Goal: Communication & Community: Answer question/provide support

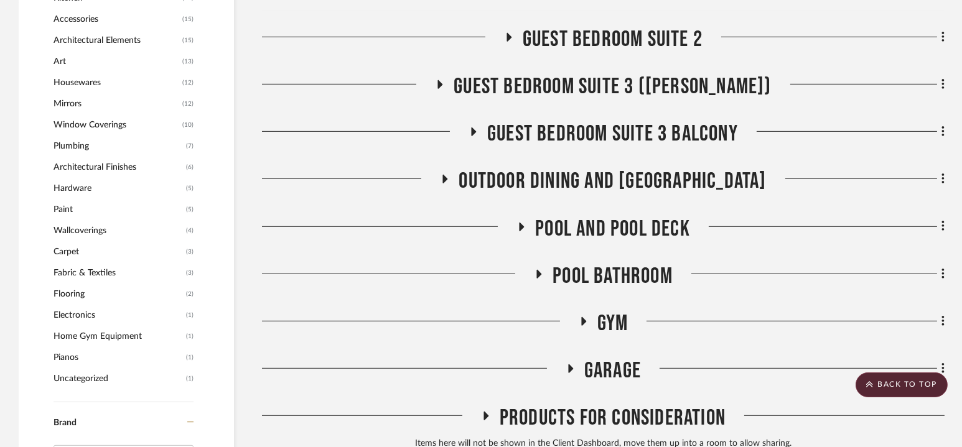
scroll to position [912, 0]
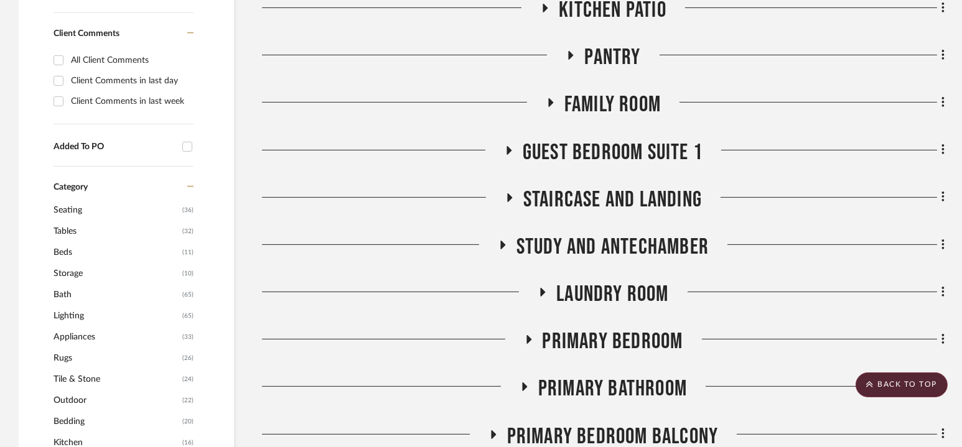
click at [613, 104] on span "Family Room" at bounding box center [612, 104] width 96 height 27
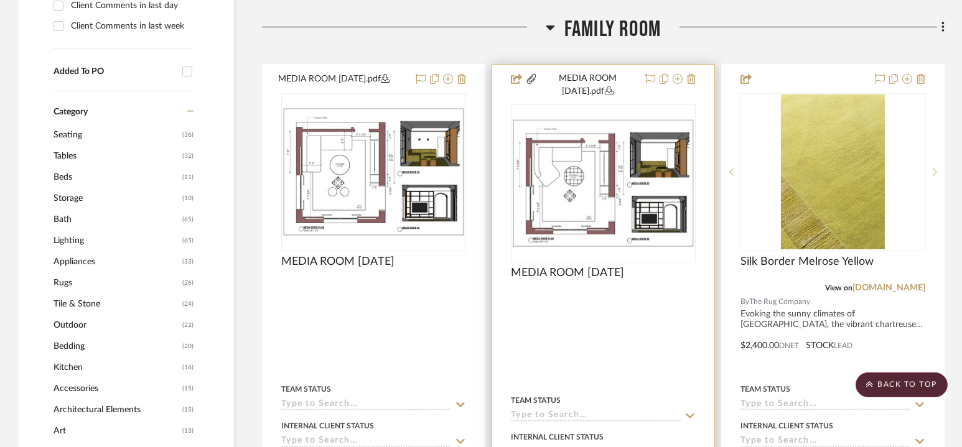
scroll to position [1004, 0]
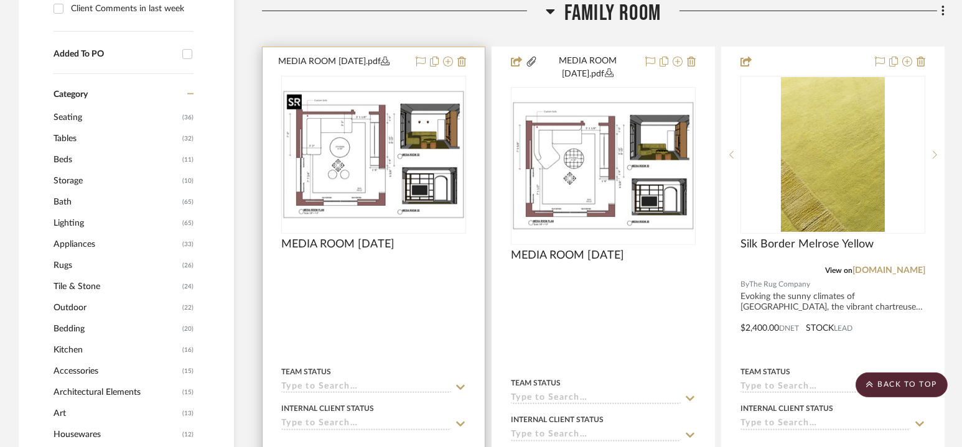
click at [424, 179] on img "0" at bounding box center [373, 154] width 182 height 129
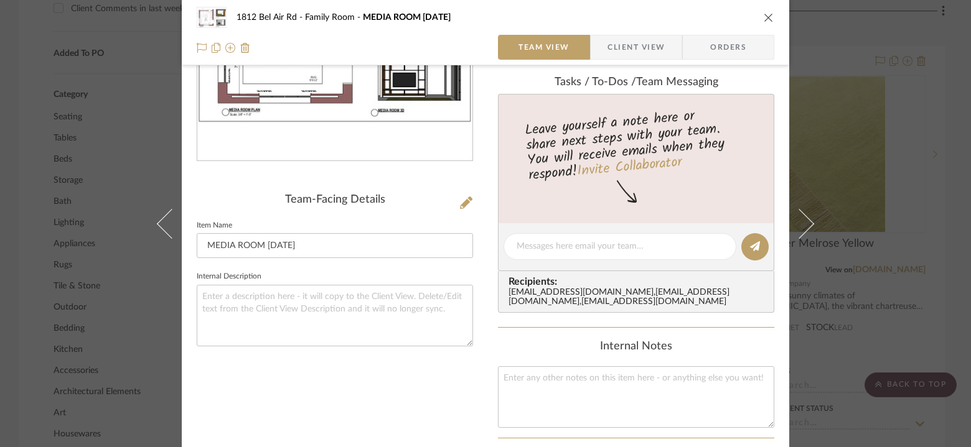
scroll to position [195, 0]
click at [612, 244] on textarea at bounding box center [619, 246] width 207 height 13
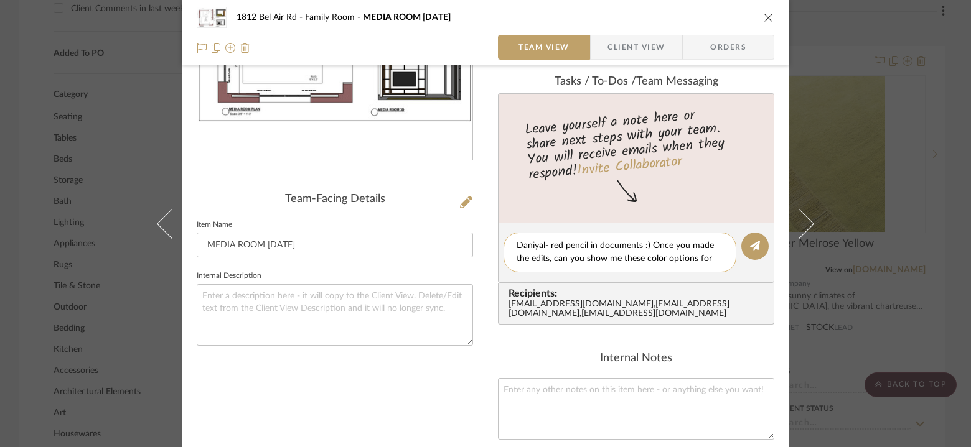
scroll to position [0, 0]
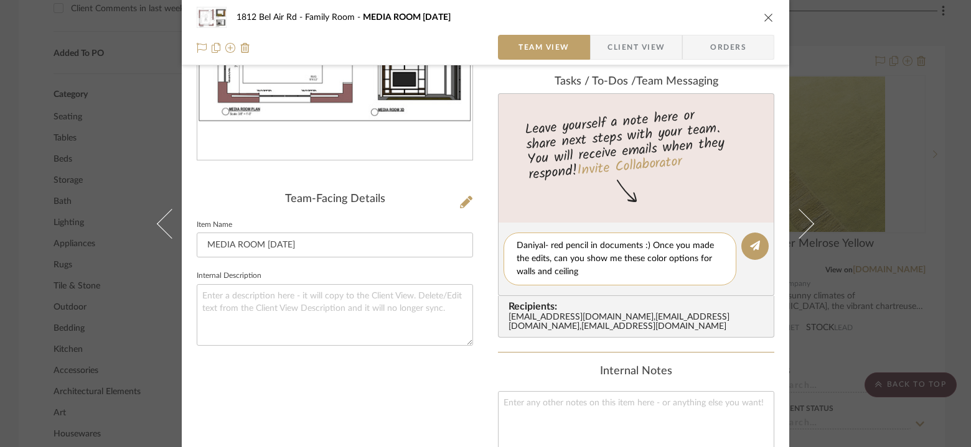
type textarea "Daniyal- red pencil in documents :) Once you made the edits, can you show me th…"
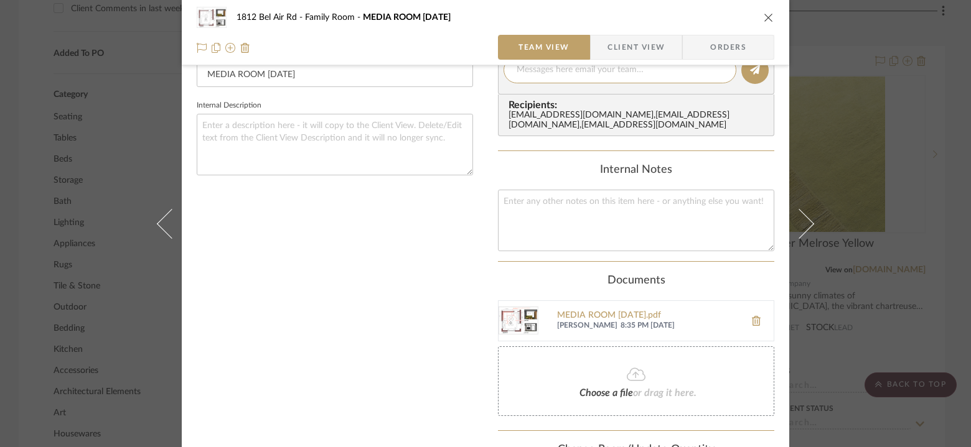
scroll to position [215, 0]
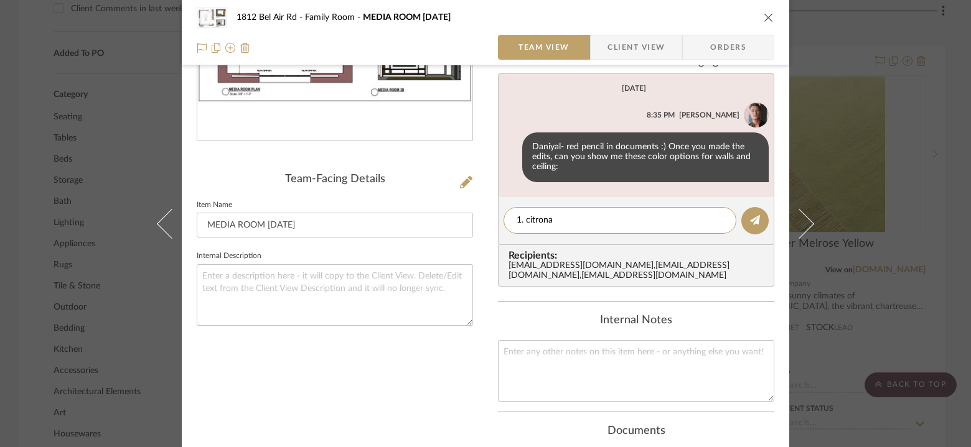
paste textarea "[URL][DOMAIN_NAME][PERSON_NAME]"
type textarea "1. citrona [URL][DOMAIN_NAME][PERSON_NAME]"
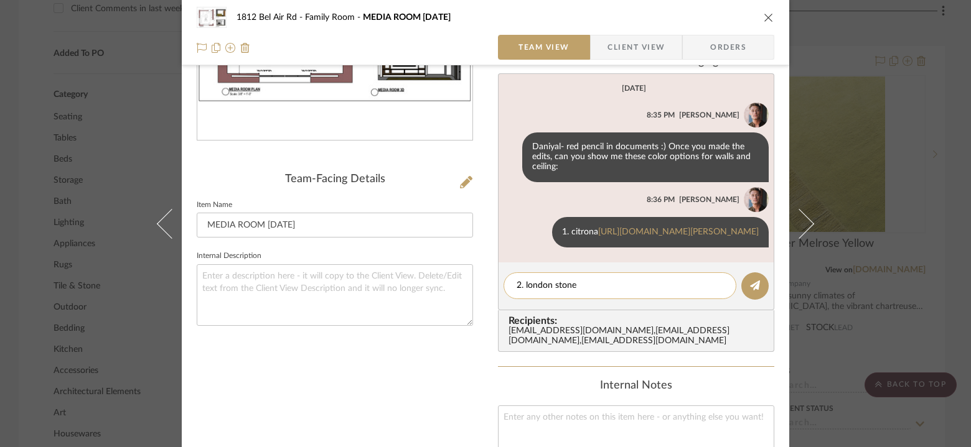
paste textarea "[URL][DOMAIN_NAME][PERSON_NAME]"
type textarea "2. london stone [URL][DOMAIN_NAME][PERSON_NAME]"
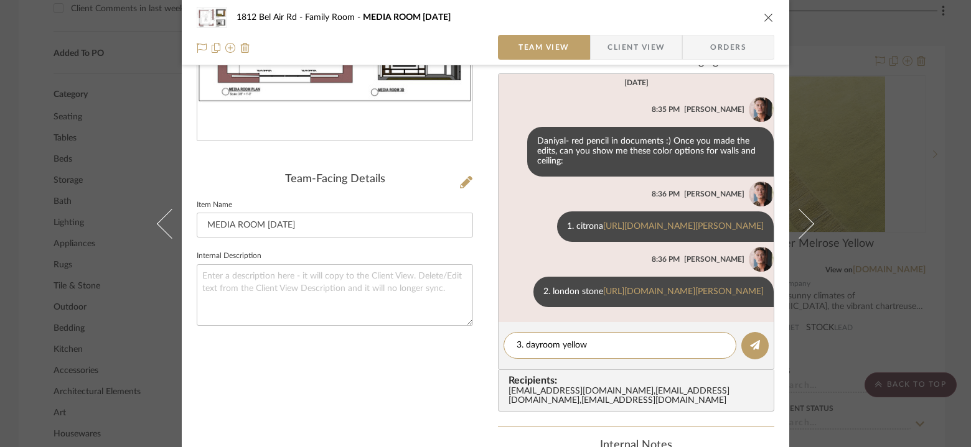
paste textarea "[URL][DOMAIN_NAME][PERSON_NAME]"
type textarea "3. dayroom yellow [URL][DOMAIN_NAME][PERSON_NAME]"
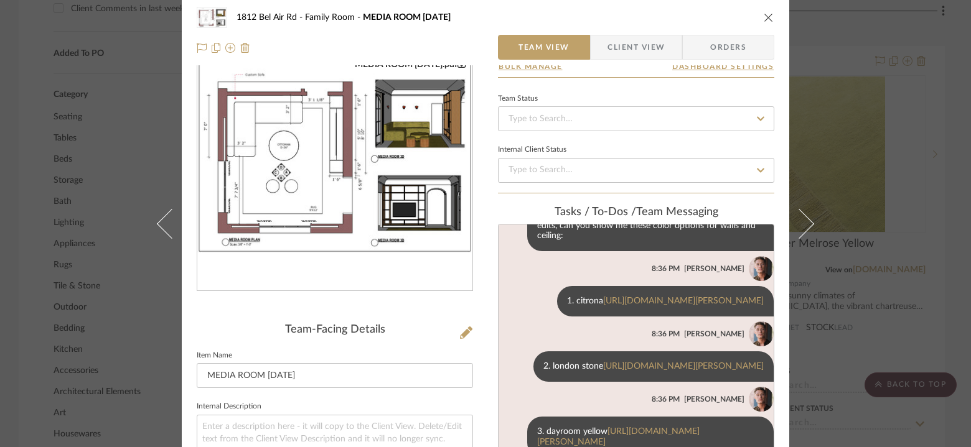
scroll to position [0, 0]
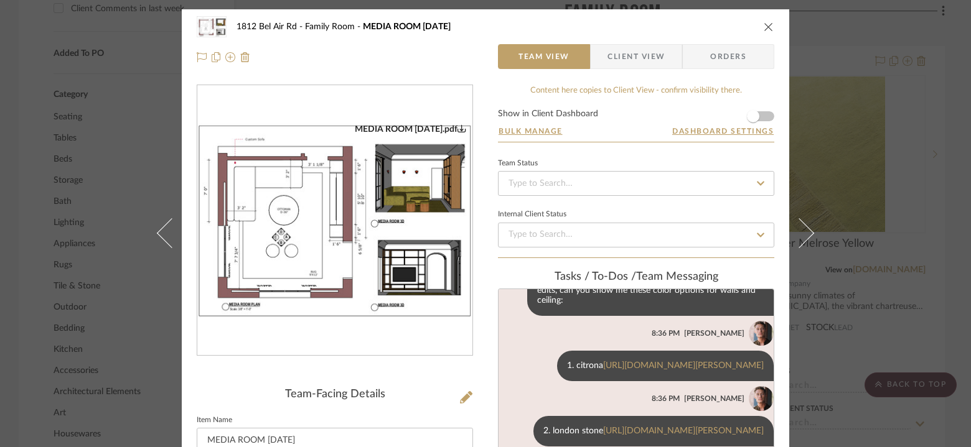
click at [763, 30] on icon "close" at bounding box center [768, 27] width 10 height 10
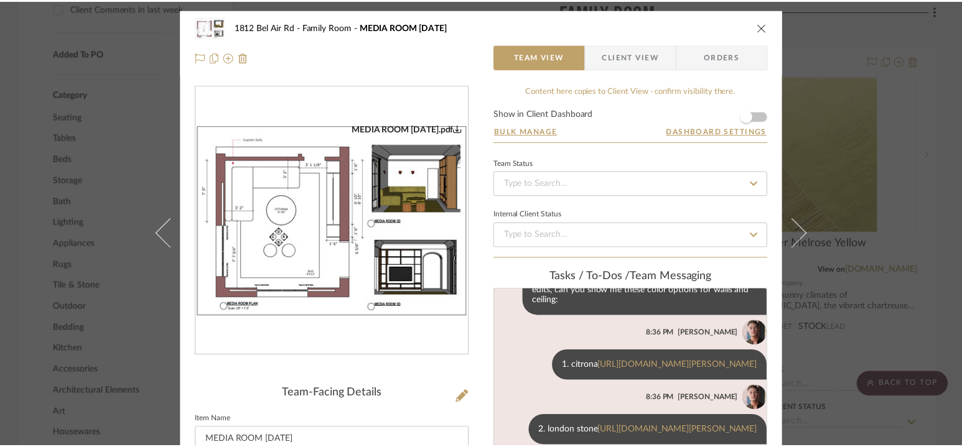
scroll to position [1004, 0]
